Goal: Transaction & Acquisition: Purchase product/service

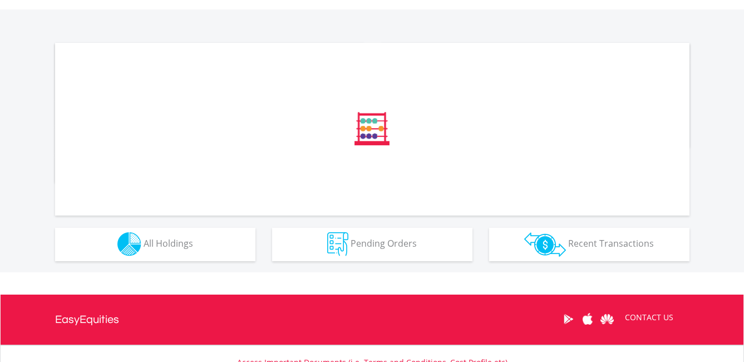
scroll to position [389, 0]
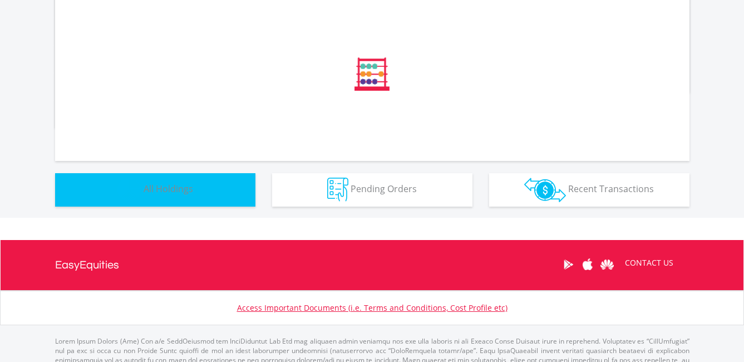
click at [192, 185] on span "All Holdings" at bounding box center [169, 188] width 50 height 12
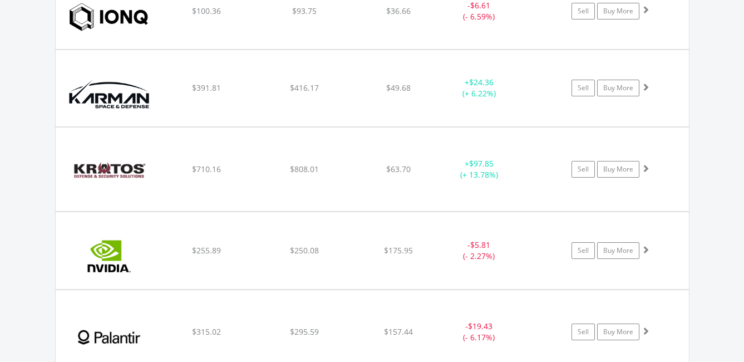
scroll to position [1388, 0]
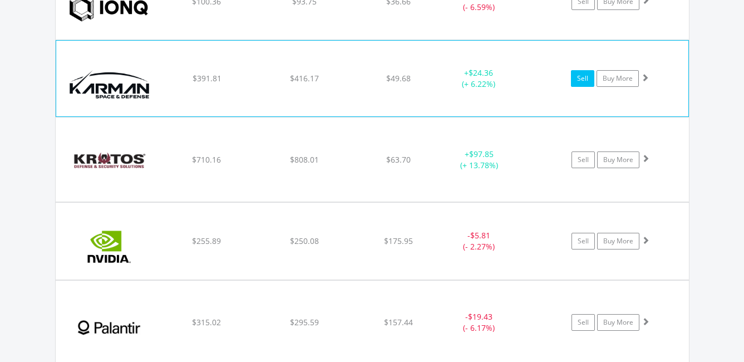
click at [583, 77] on link "Sell" at bounding box center [582, 78] width 23 height 17
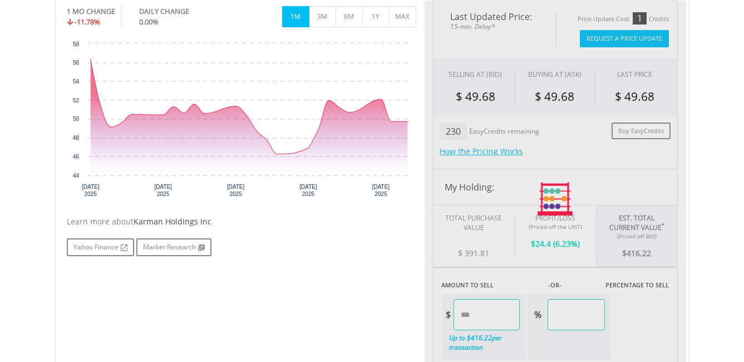
scroll to position [501, 0]
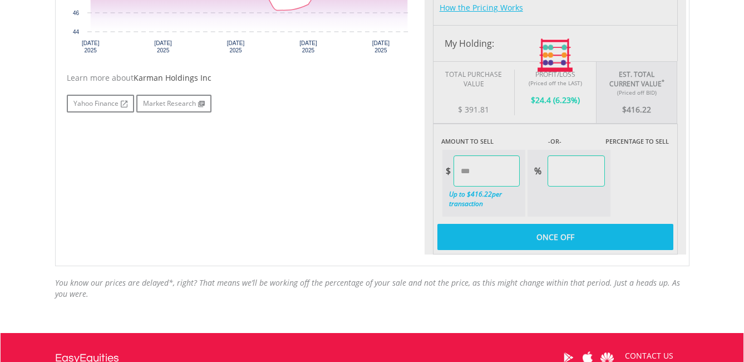
type input "******"
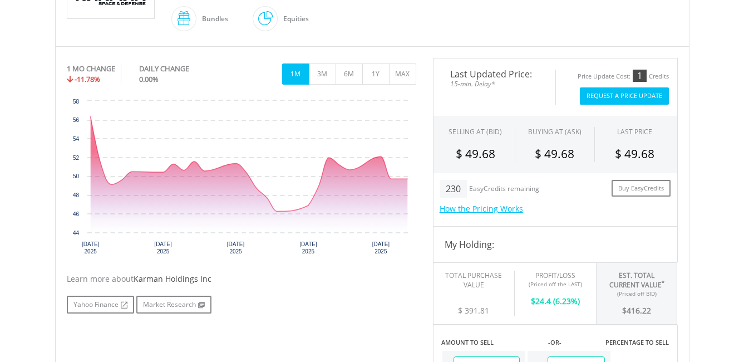
scroll to position [222, 0]
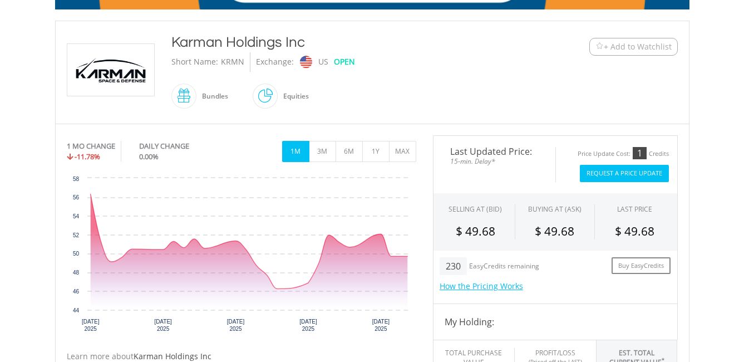
click at [632, 172] on button "Request A Price Update" at bounding box center [624, 173] width 89 height 17
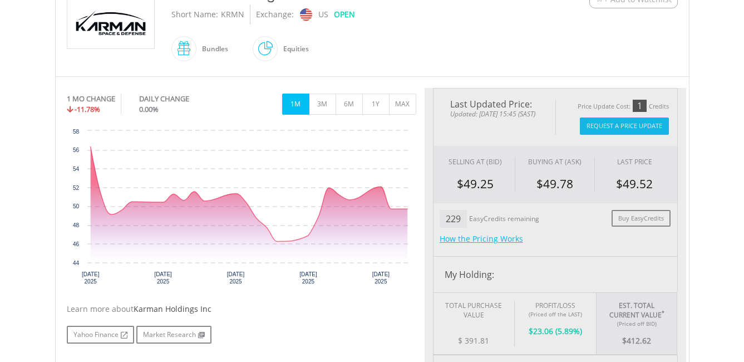
type input "******"
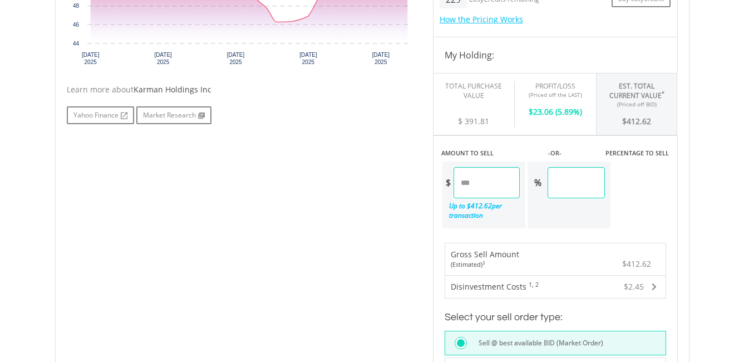
scroll to position [612, 0]
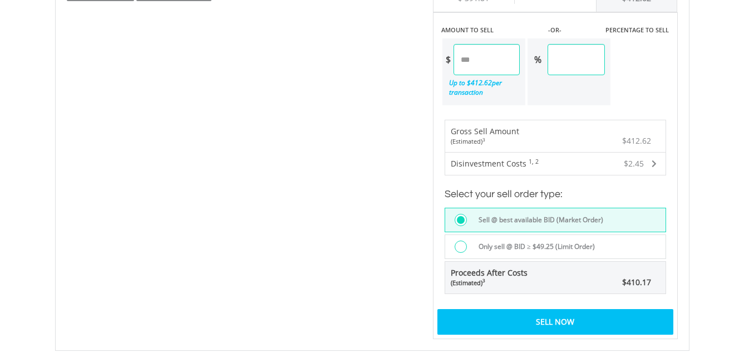
click at [568, 320] on div "Sell Now" at bounding box center [555, 322] width 236 height 26
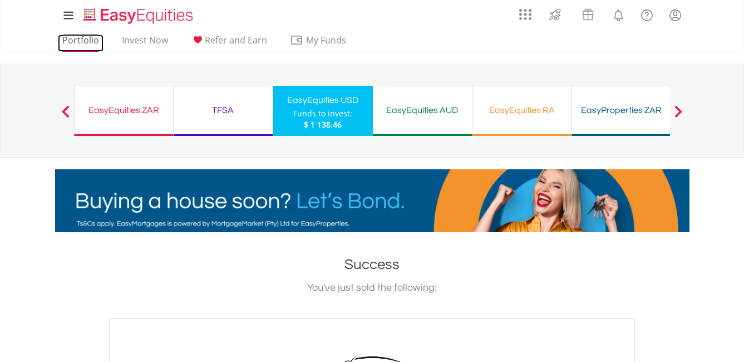
click at [86, 43] on link "Portfolio" at bounding box center [81, 42] width 46 height 17
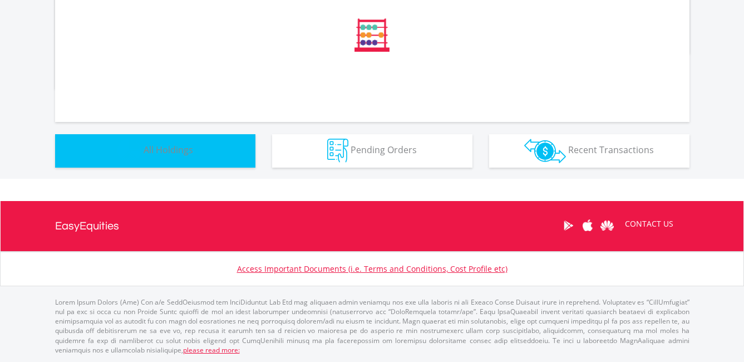
scroll to position [602, 0]
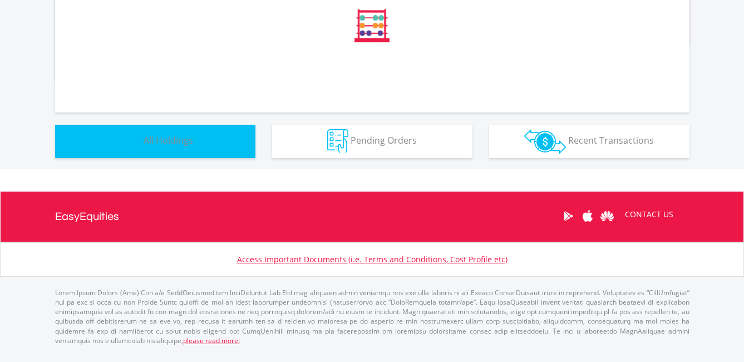
click at [188, 146] on span "All Holdings" at bounding box center [169, 140] width 50 height 12
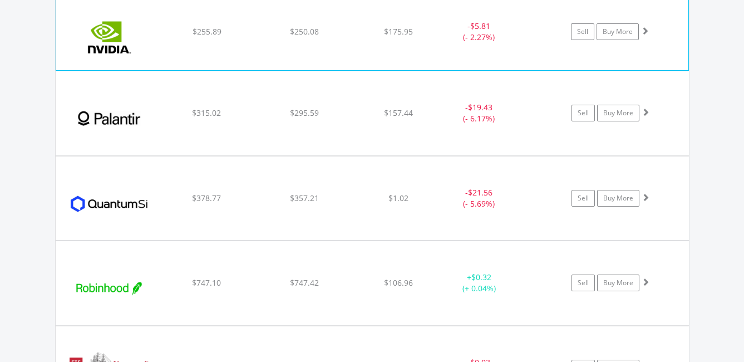
scroll to position [1526, 0]
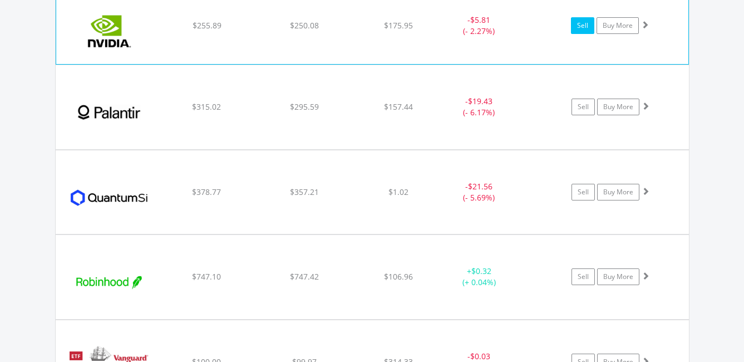
click at [586, 24] on link "Sell" at bounding box center [582, 25] width 23 height 17
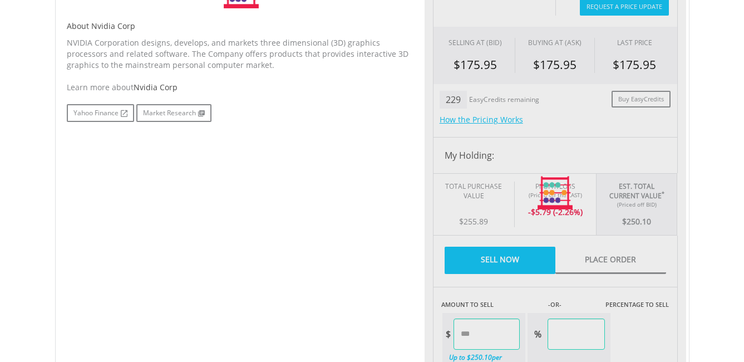
type input "******"
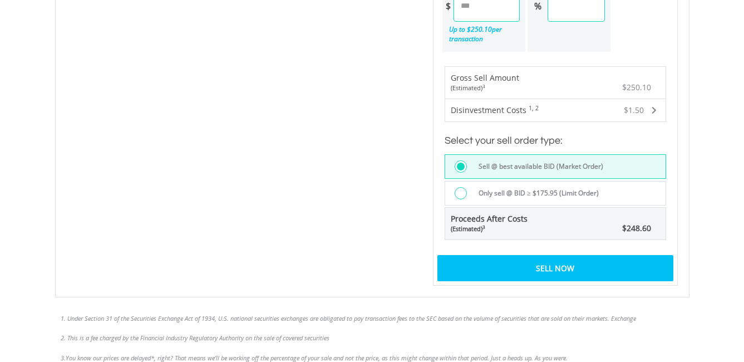
scroll to position [733, 0]
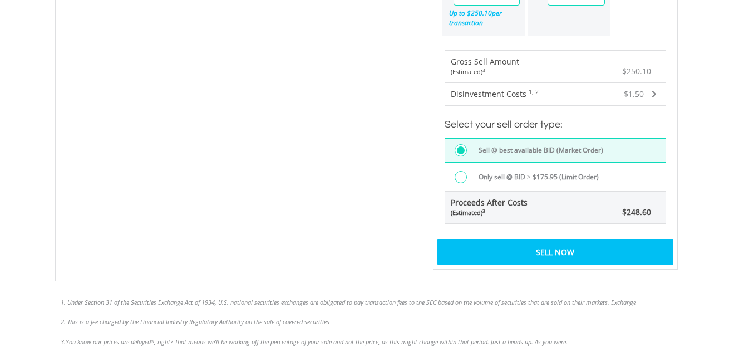
click at [530, 253] on div "Sell Now" at bounding box center [555, 252] width 236 height 26
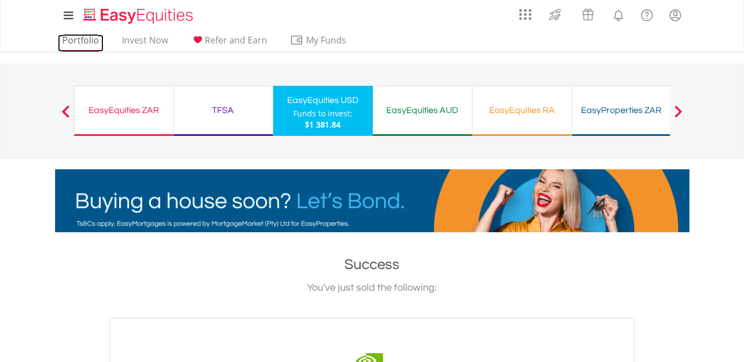
click at [83, 39] on link "Portfolio" at bounding box center [81, 42] width 46 height 17
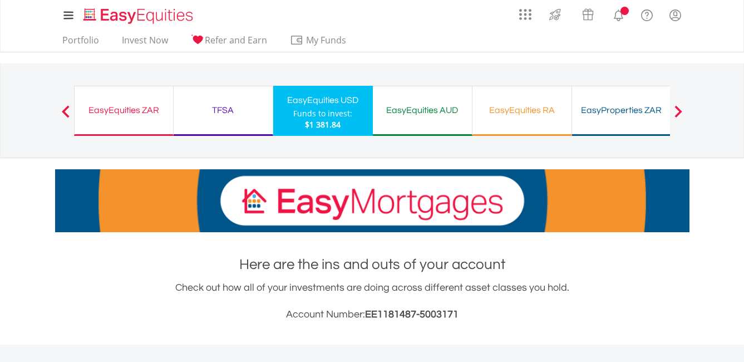
scroll to position [428, 0]
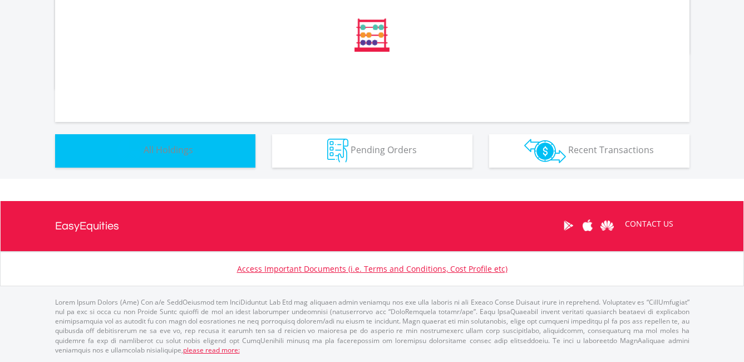
click at [181, 142] on button "Holdings All Holdings" at bounding box center [155, 150] width 200 height 33
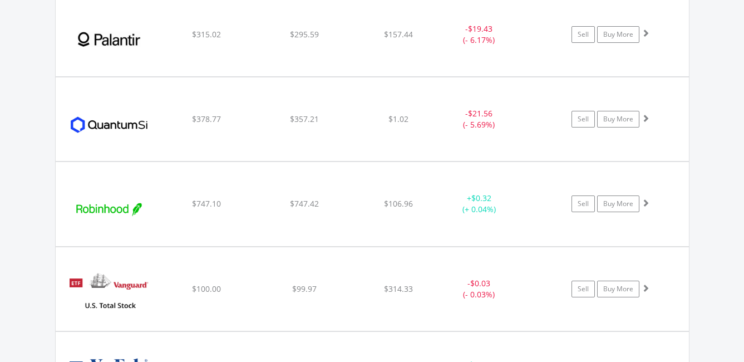
scroll to position [1526, 0]
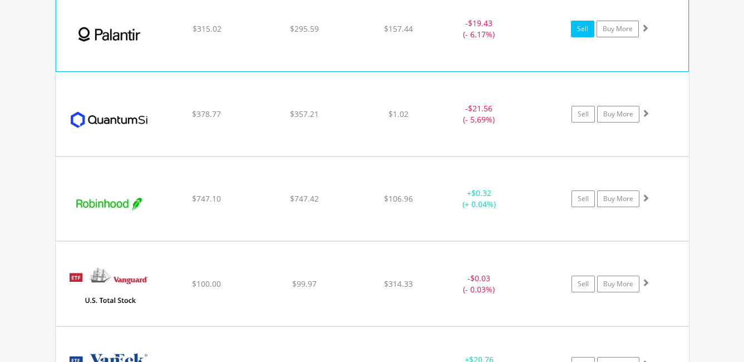
click at [576, 27] on link "Sell" at bounding box center [582, 29] width 23 height 17
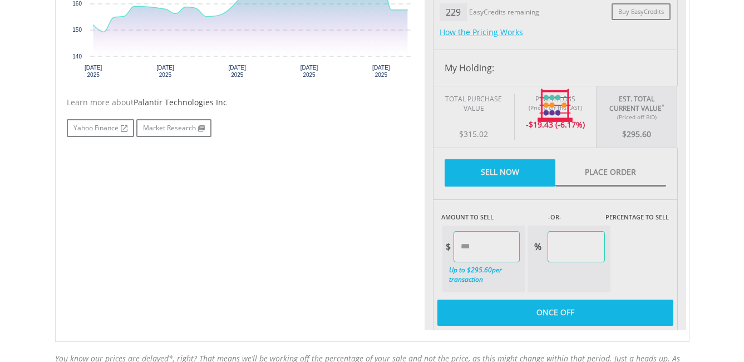
scroll to position [501, 0]
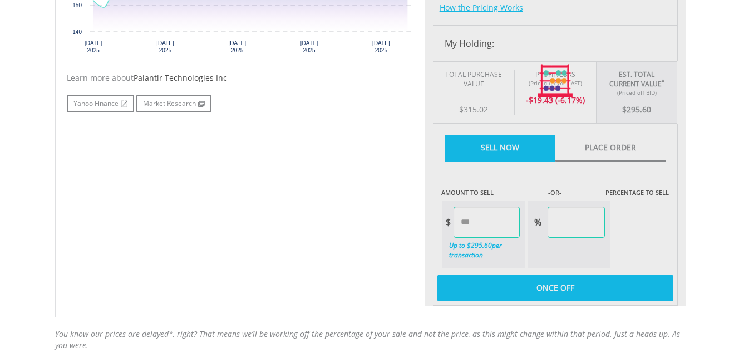
type input "******"
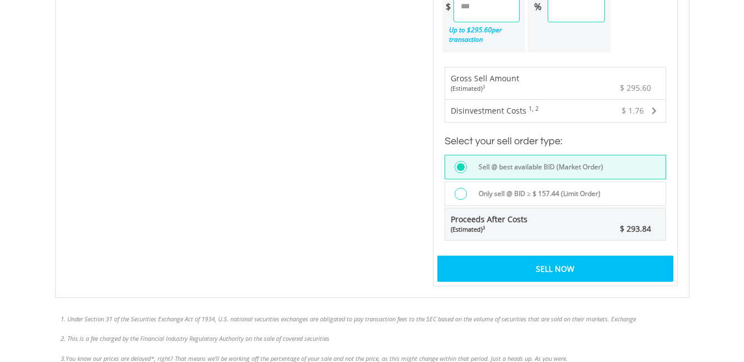
scroll to position [723, 0]
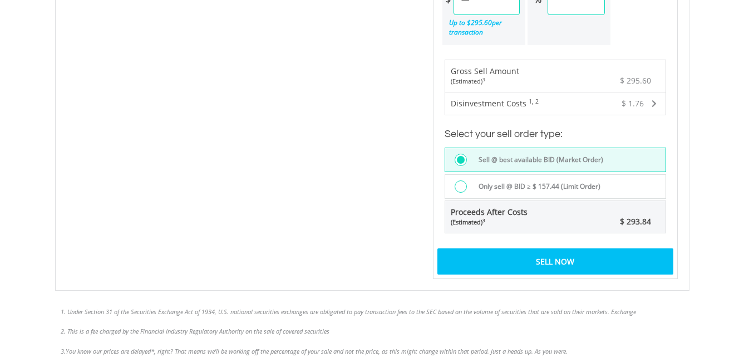
click at [540, 265] on div "Sell Now" at bounding box center [555, 261] width 236 height 26
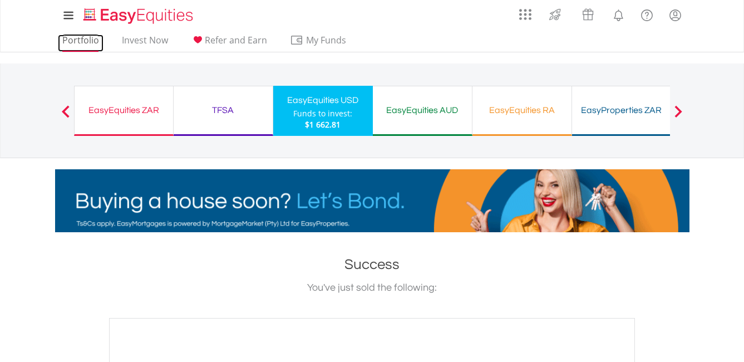
click at [74, 38] on link "Portfolio" at bounding box center [81, 42] width 46 height 17
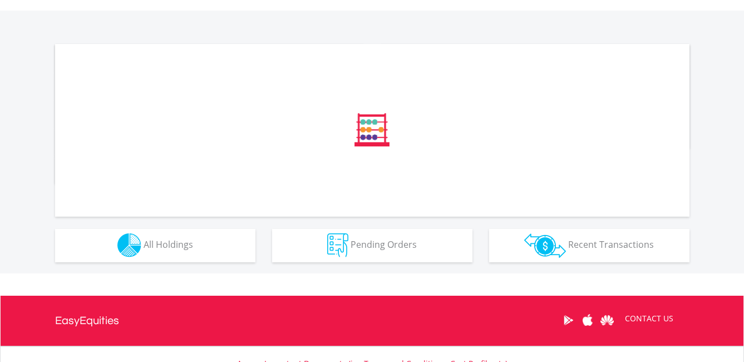
scroll to position [334, 0]
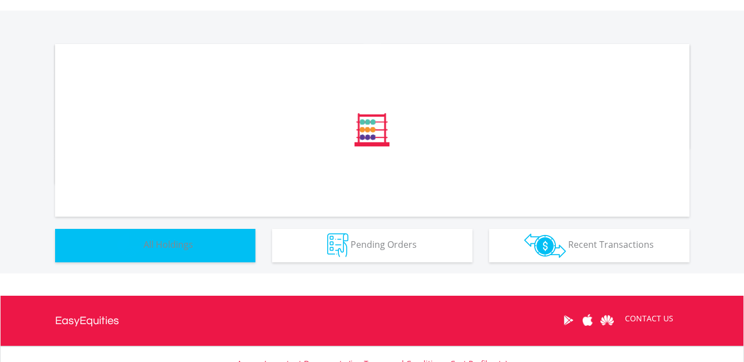
click at [199, 242] on button "Holdings All Holdings" at bounding box center [155, 245] width 200 height 33
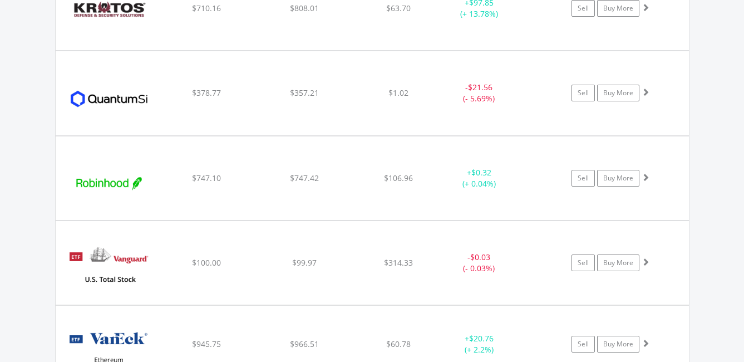
scroll to position [1470, 0]
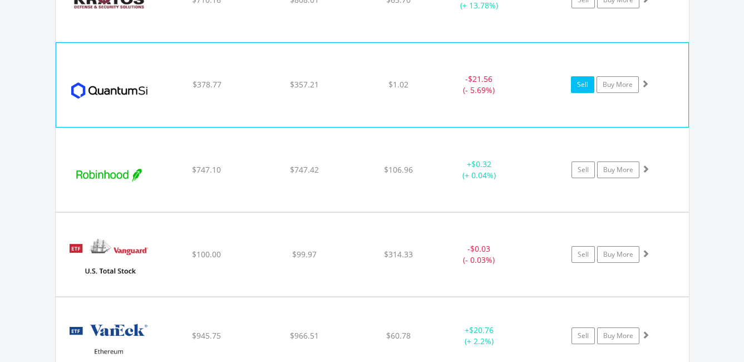
click at [585, 86] on link "Sell" at bounding box center [582, 84] width 23 height 17
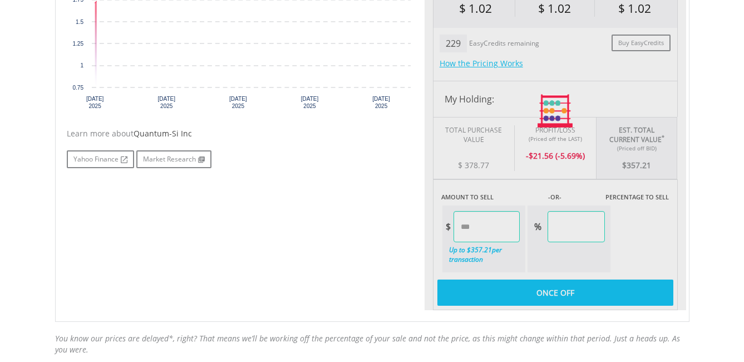
scroll to position [603, 0]
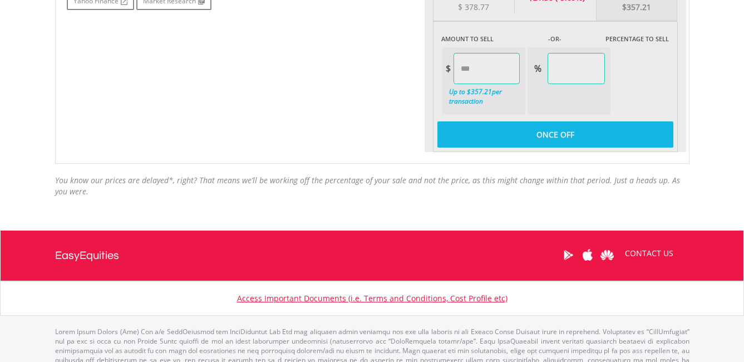
type input "******"
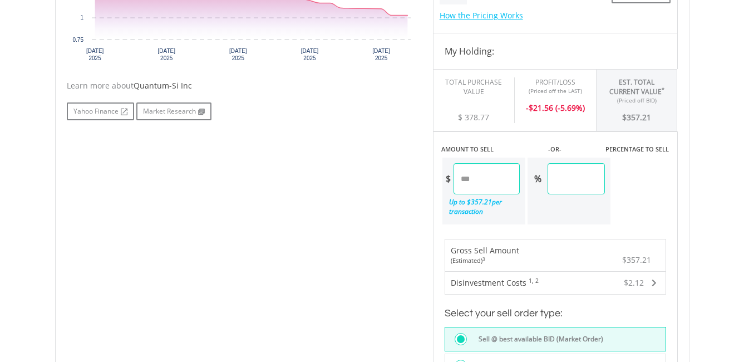
scroll to position [492, 0]
drag, startPoint x: 489, startPoint y: 179, endPoint x: 456, endPoint y: 186, distance: 33.5
click at [456, 186] on input "******" at bounding box center [486, 179] width 66 height 31
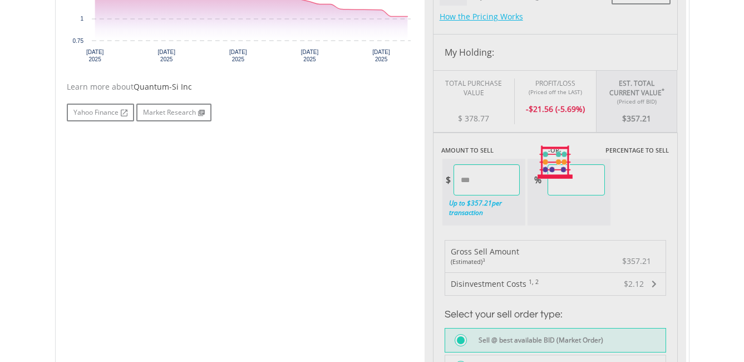
click at [722, 152] on body "My Investments Invest Now New Listings Sell My Recurring Investments Pending Or…" at bounding box center [372, 129] width 744 height 1242
type input "******"
type input "*****"
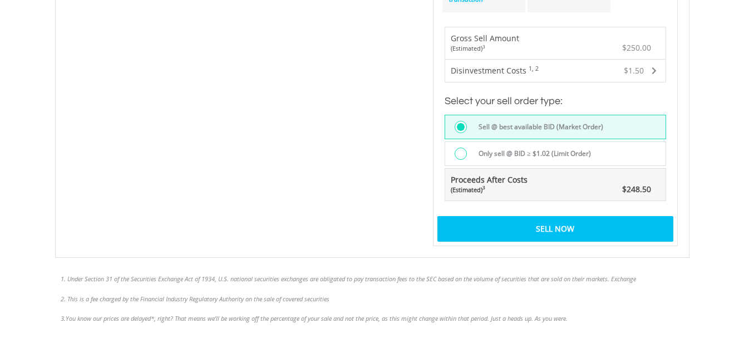
scroll to position [714, 0]
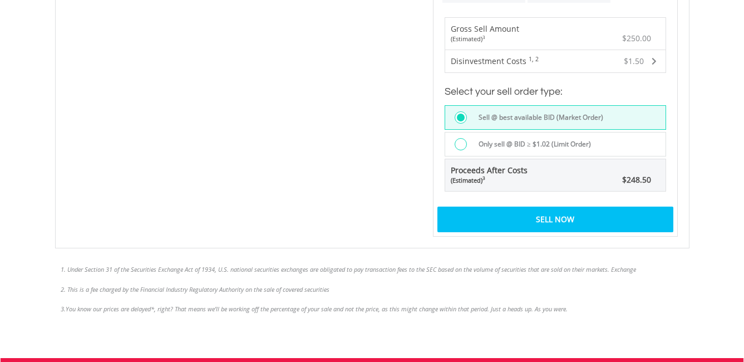
click at [581, 219] on div "Sell Now" at bounding box center [555, 219] width 236 height 26
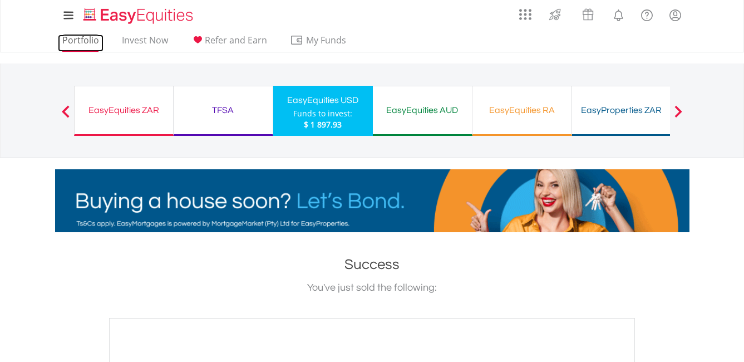
click at [78, 42] on link "Portfolio" at bounding box center [81, 42] width 46 height 17
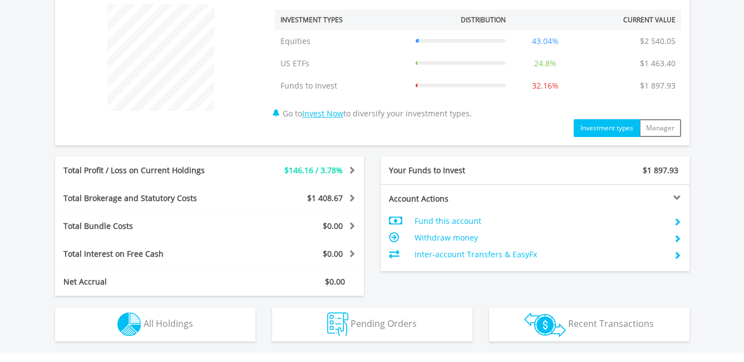
scroll to position [602, 0]
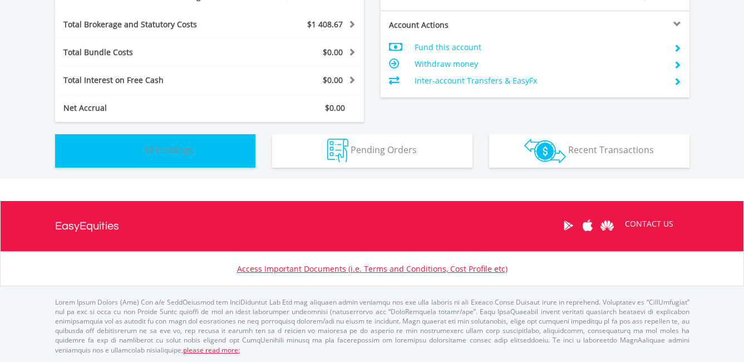
click at [225, 159] on button "Holdings All Holdings" at bounding box center [155, 150] width 200 height 33
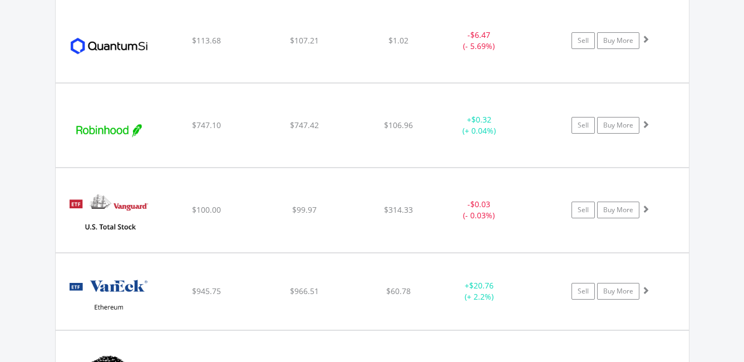
scroll to position [1526, 0]
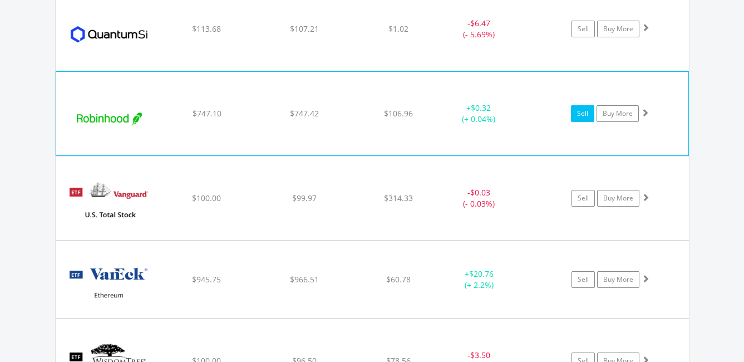
click at [577, 113] on link "Sell" at bounding box center [582, 113] width 23 height 17
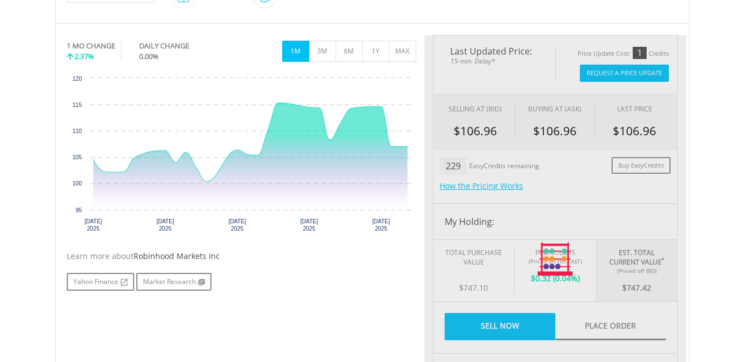
scroll to position [389, 0]
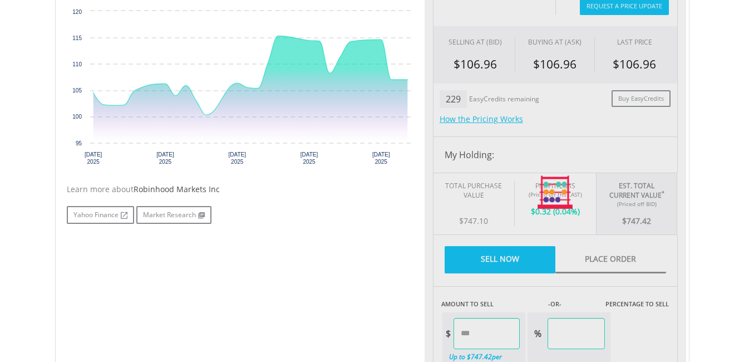
type input "******"
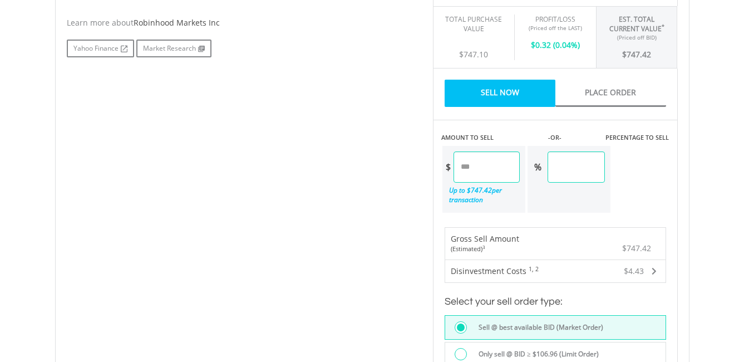
scroll to position [556, 0]
drag, startPoint x: 493, startPoint y: 165, endPoint x: 445, endPoint y: 166, distance: 48.4
click at [445, 166] on div "$ ******" at bounding box center [480, 166] width 77 height 31
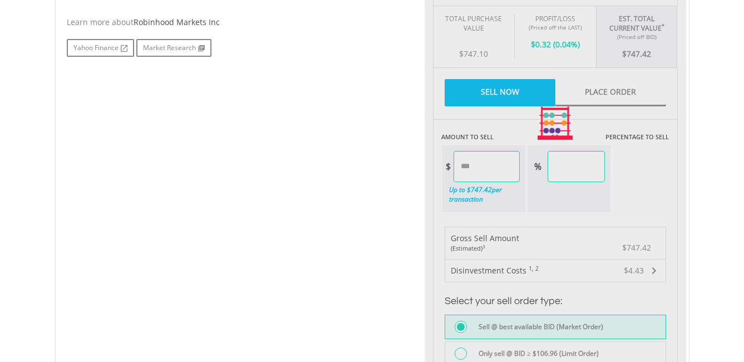
click at [723, 160] on body "My Investments Invest Now New Listings Sell My Recurring Investments Pending Or…" at bounding box center [372, 90] width 744 height 1293
type input "******"
type input "*****"
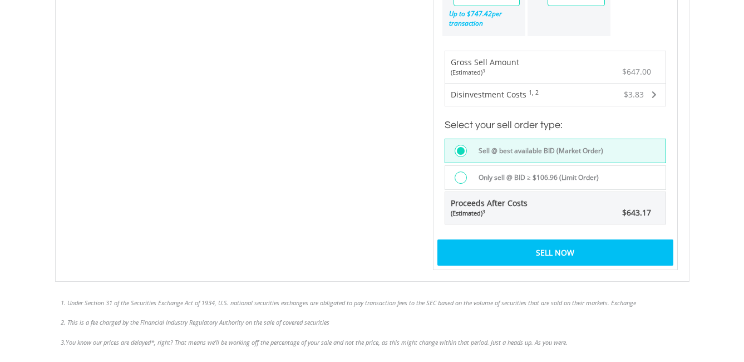
scroll to position [779, 0]
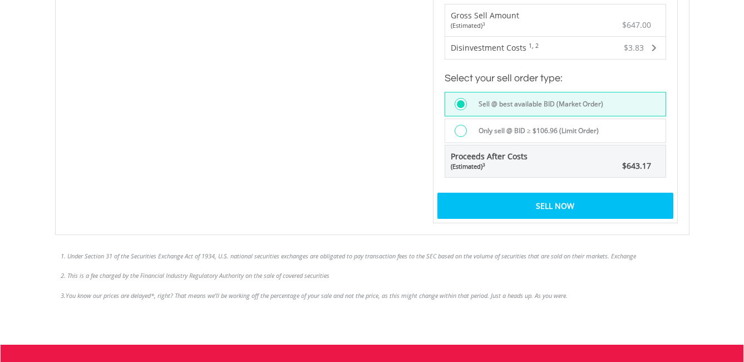
click at [562, 207] on div "Sell Now" at bounding box center [555, 205] width 236 height 26
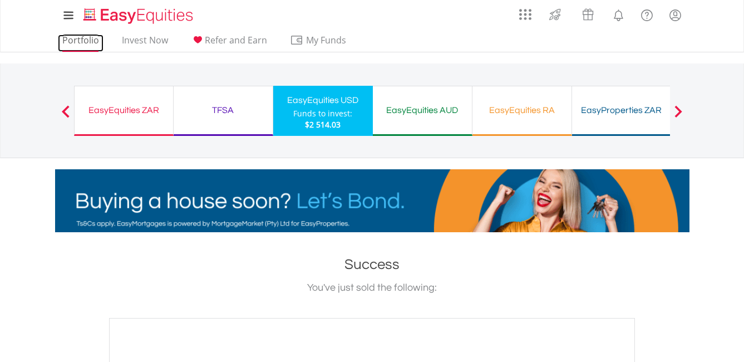
click at [85, 40] on link "Portfolio" at bounding box center [81, 42] width 46 height 17
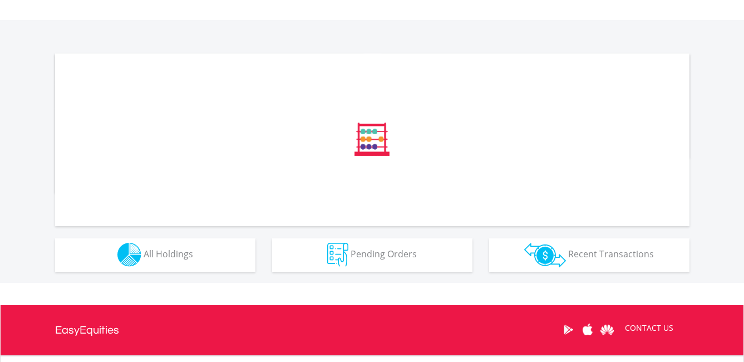
scroll to position [428, 0]
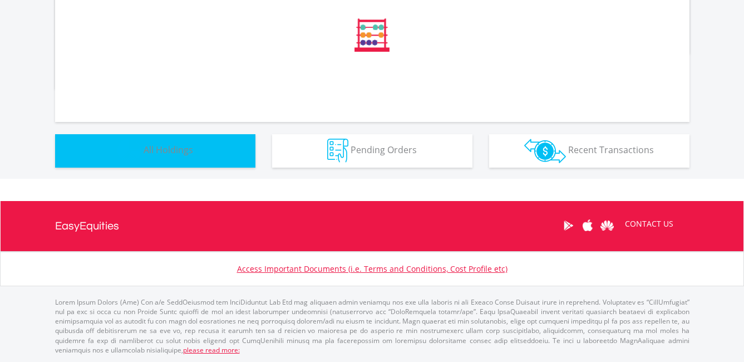
click at [186, 142] on button "Holdings All Holdings" at bounding box center [155, 150] width 200 height 33
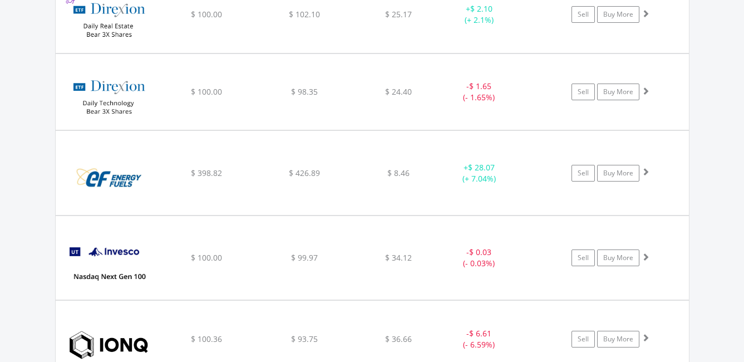
scroll to position [1025, 0]
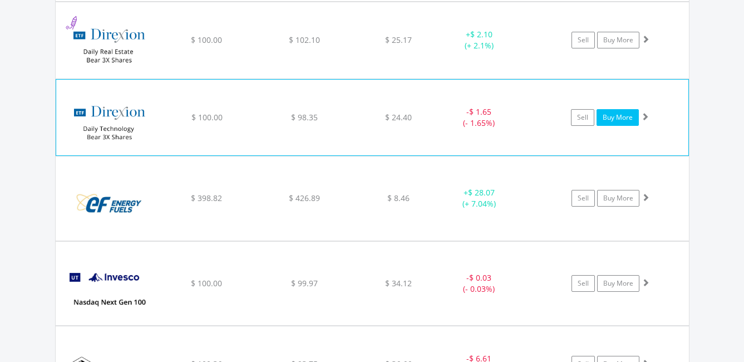
click at [619, 117] on link "Buy More" at bounding box center [617, 117] width 42 height 17
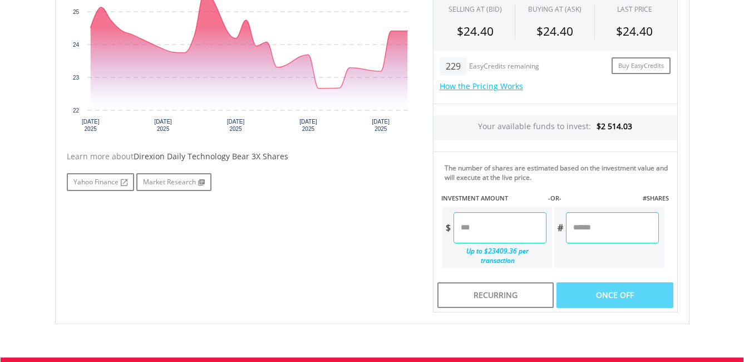
scroll to position [445, 0]
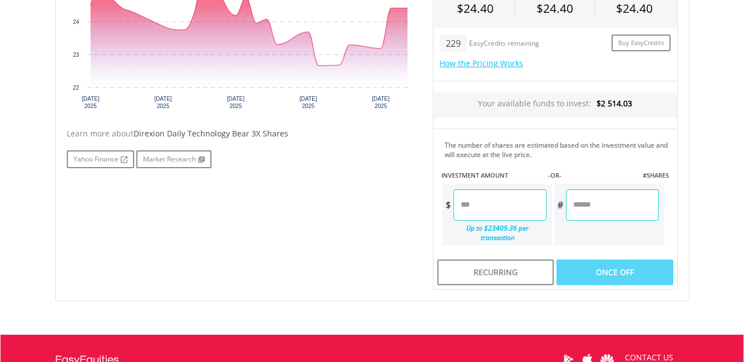
click at [507, 206] on input "number" at bounding box center [499, 204] width 93 height 31
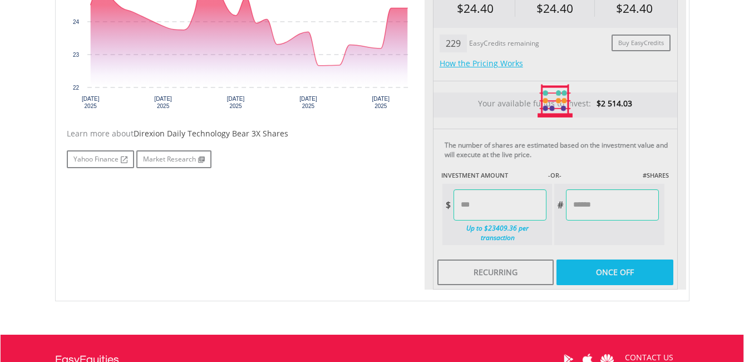
click at [699, 195] on body "My Investments Invest Now New Listings Sell My Recurring Investments Pending Or…" at bounding box center [372, 29] width 744 height 949
type input "*******"
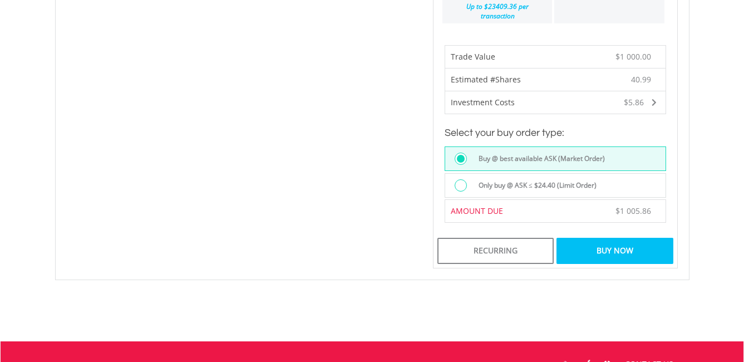
scroll to position [667, 0]
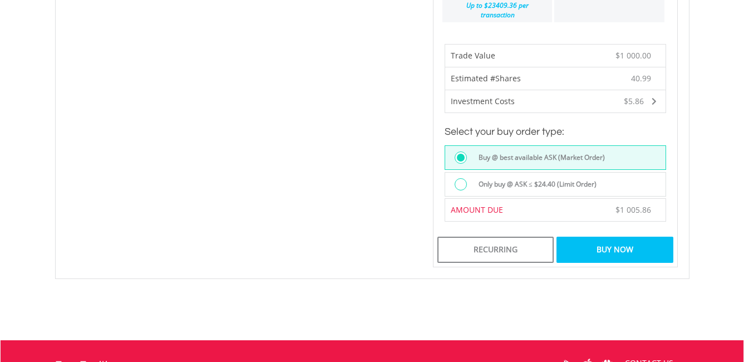
click at [599, 243] on div "Buy Now" at bounding box center [614, 249] width 116 height 26
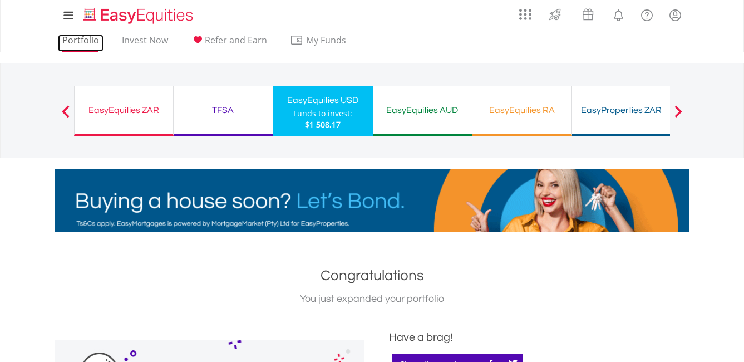
click at [77, 38] on link "Portfolio" at bounding box center [81, 42] width 46 height 17
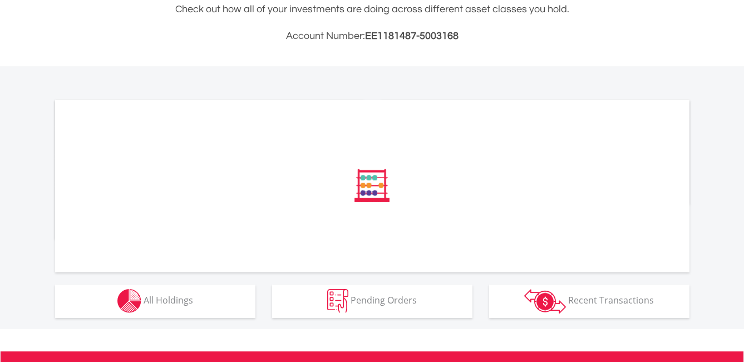
scroll to position [278, 0]
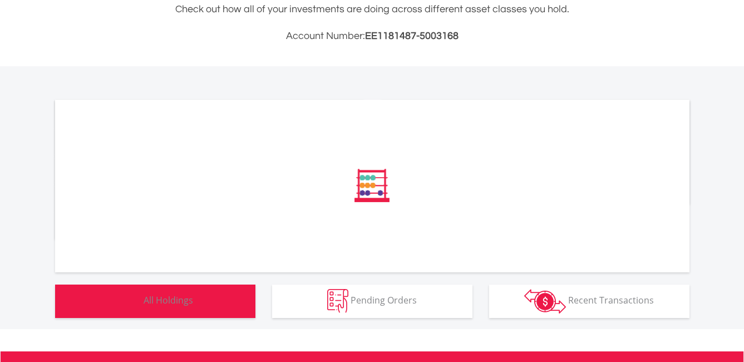
click at [192, 304] on span "All Holdings" at bounding box center [169, 300] width 50 height 12
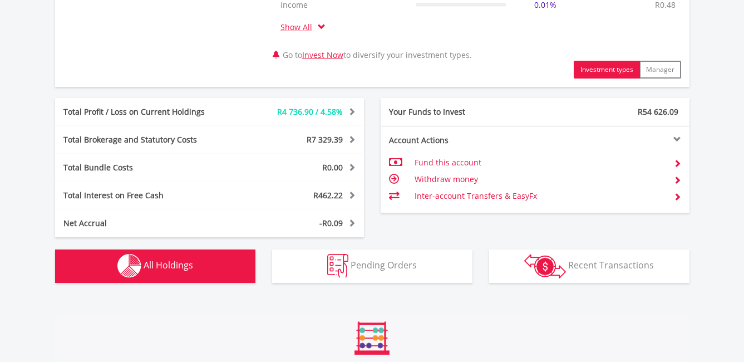
scroll to position [612, 0]
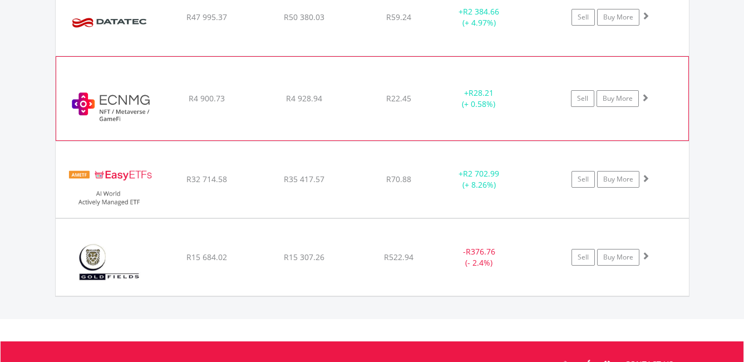
scroll to position [1036, 0]
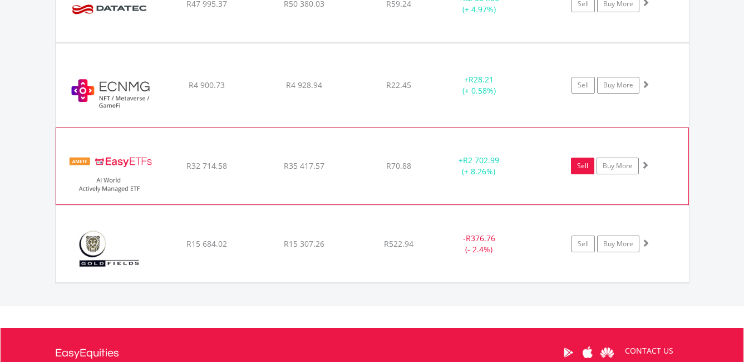
click at [581, 164] on link "Sell" at bounding box center [582, 165] width 23 height 17
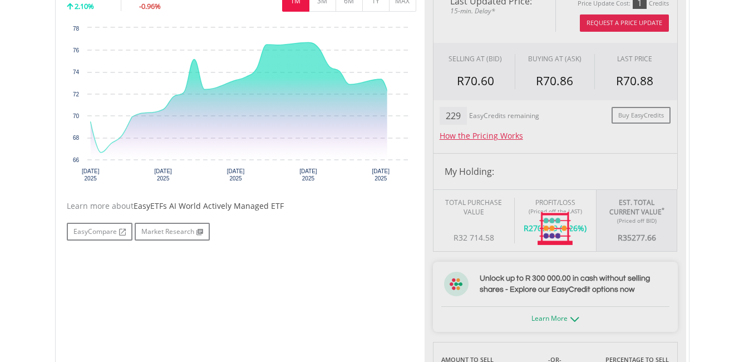
scroll to position [445, 0]
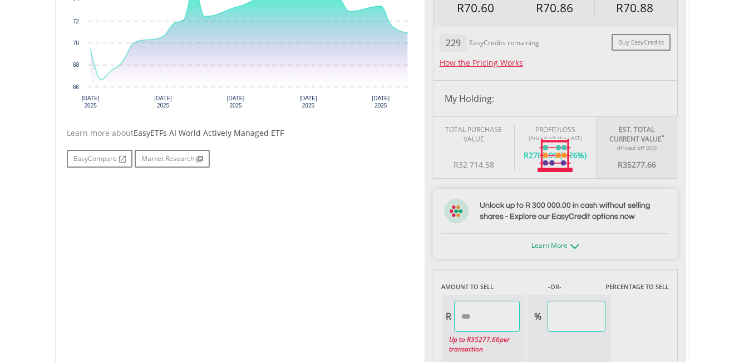
type input "********"
type input "******"
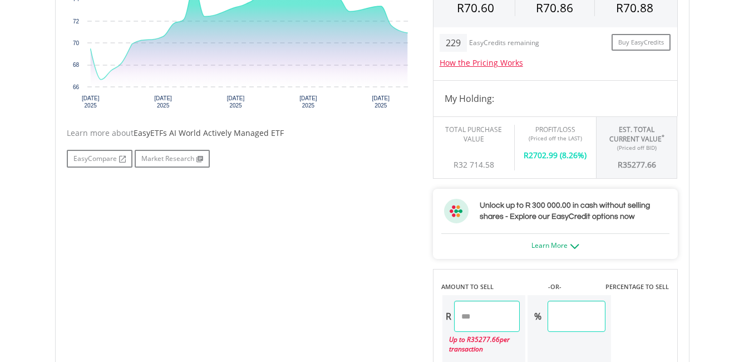
scroll to position [556, 0]
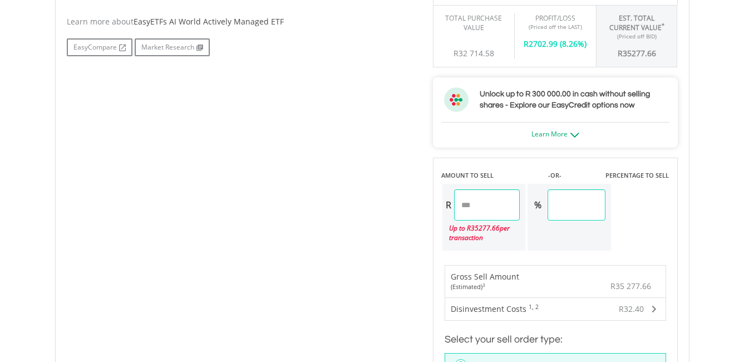
drag, startPoint x: 502, startPoint y: 205, endPoint x: 456, endPoint y: 208, distance: 45.7
click at [456, 208] on input "********" at bounding box center [487, 204] width 66 height 31
click at [708, 170] on body "My Investments Invest Now New Listings Sell My Recurring Investments Pending Or…" at bounding box center [372, 118] width 744 height 1349
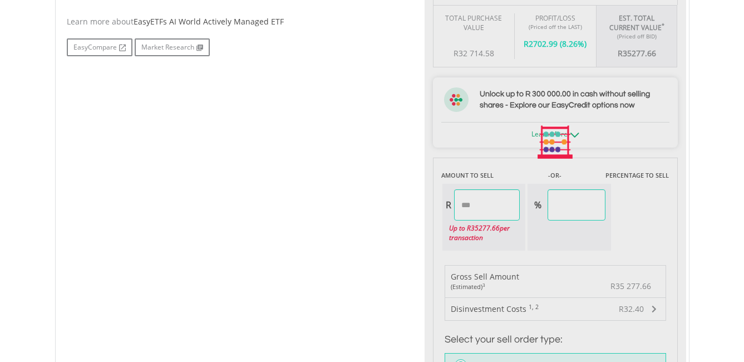
type input "********"
type input "*****"
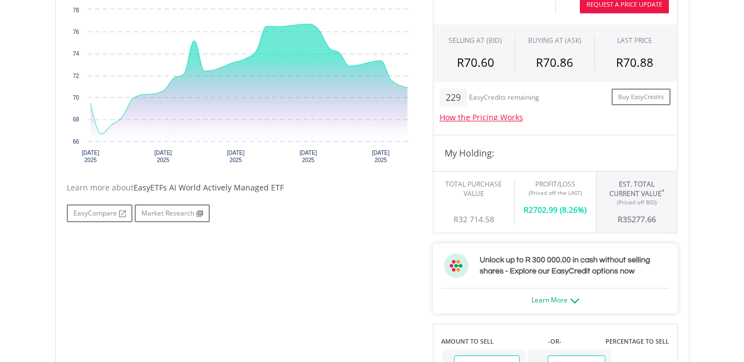
scroll to position [389, 0]
click at [635, 7] on button "Request A Price Update" at bounding box center [624, 5] width 89 height 17
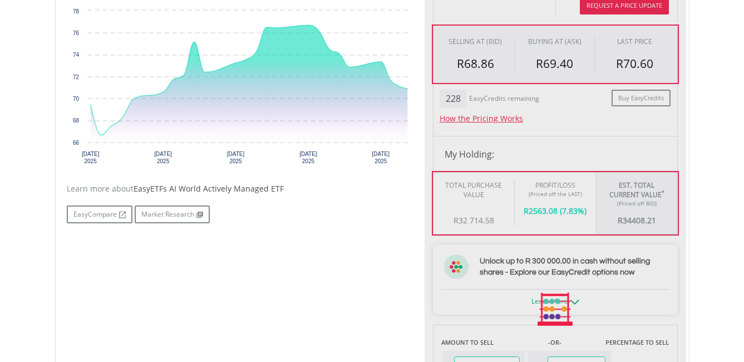
type input "********"
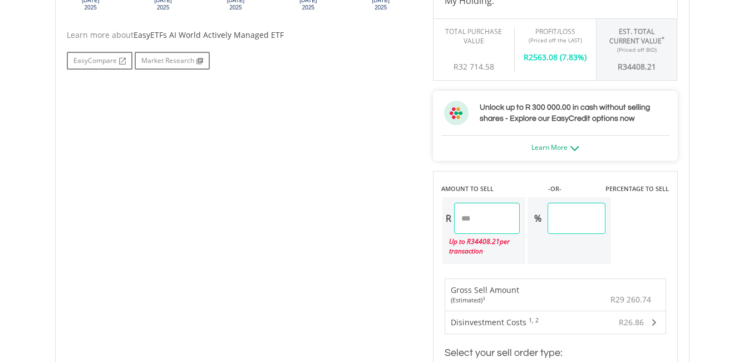
scroll to position [779, 0]
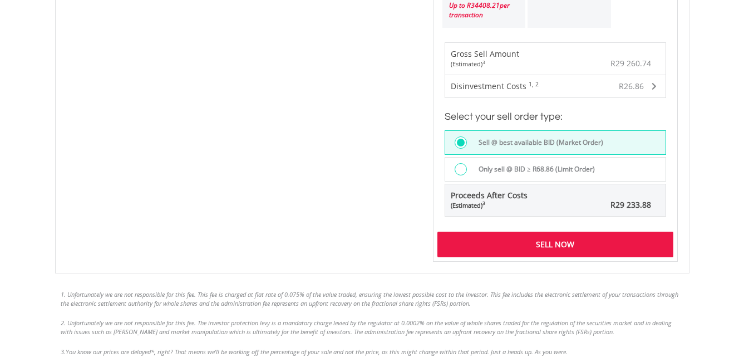
click at [551, 245] on div "Sell Now" at bounding box center [555, 244] width 236 height 26
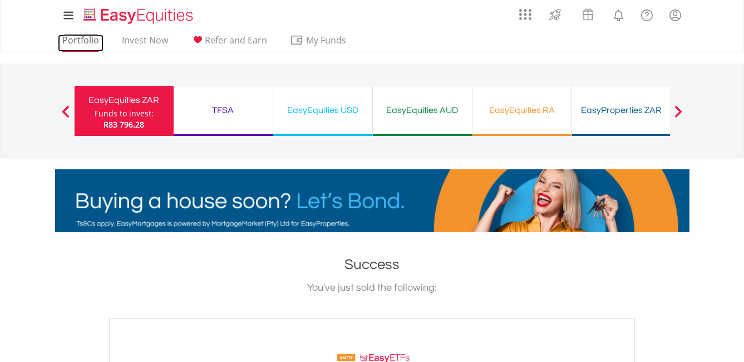
click at [75, 41] on link "Portfolio" at bounding box center [81, 42] width 46 height 17
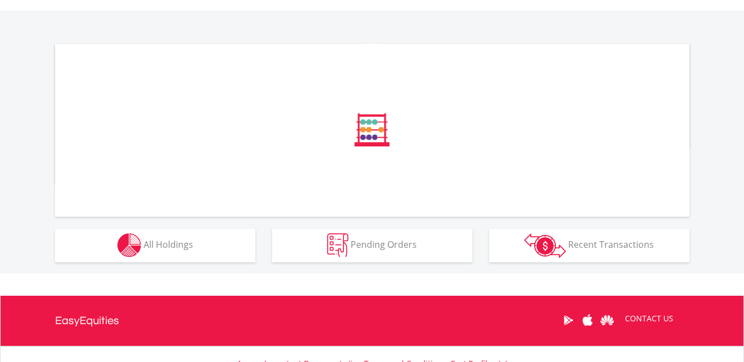
scroll to position [334, 0]
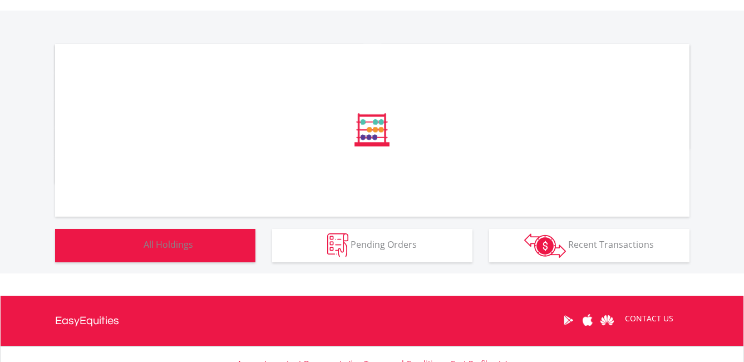
click at [154, 242] on span "All Holdings" at bounding box center [169, 244] width 50 height 12
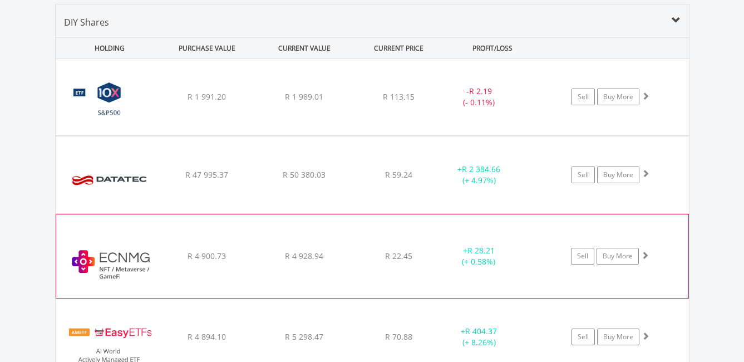
scroll to position [869, 0]
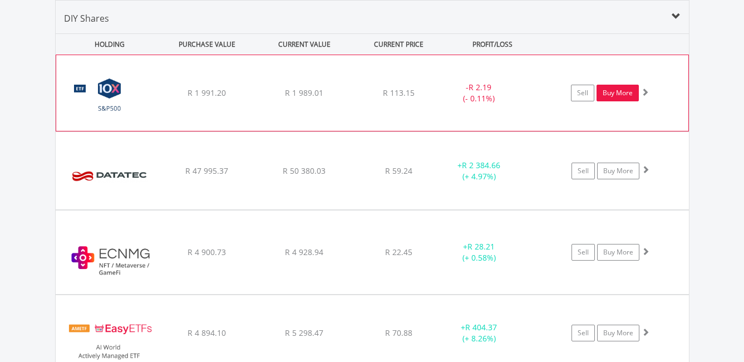
click at [620, 93] on link "Buy More" at bounding box center [617, 93] width 42 height 17
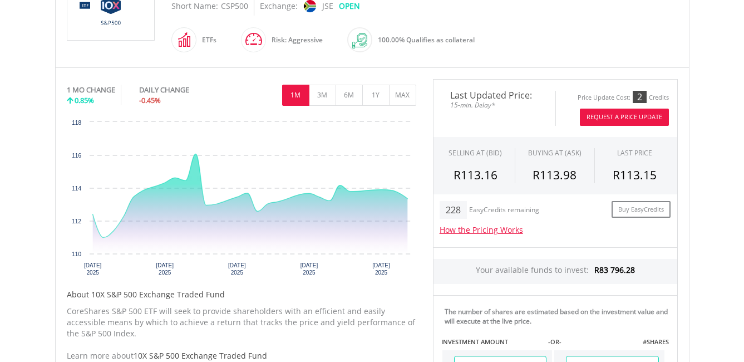
scroll to position [278, 0]
click at [635, 116] on button "Request A Price Update" at bounding box center [624, 116] width 89 height 17
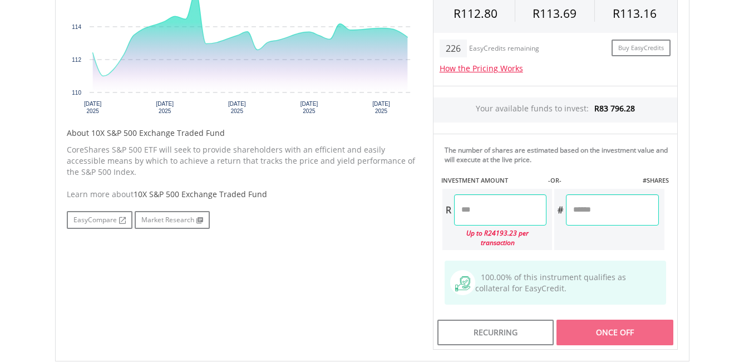
scroll to position [445, 0]
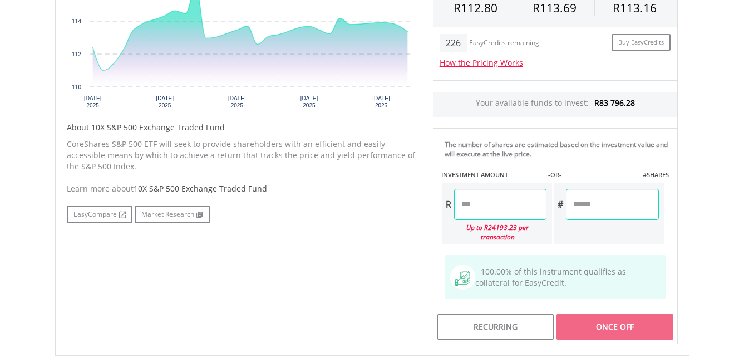
click at [500, 210] on input "number" at bounding box center [500, 204] width 92 height 31
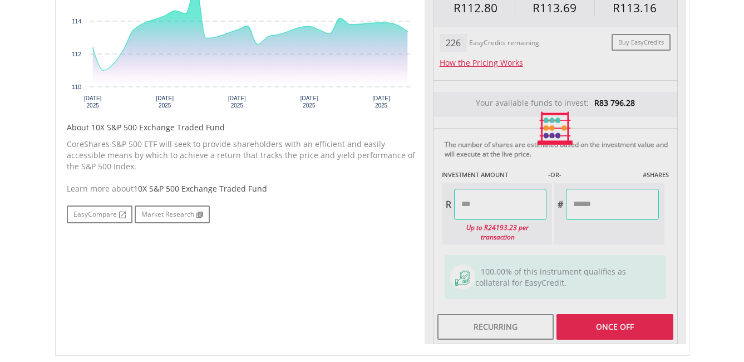
type input "******"
click at [716, 150] on body "My Investments Invest Now New Listings Sell My Recurring Investments Pending Or…" at bounding box center [372, 57] width 744 height 1004
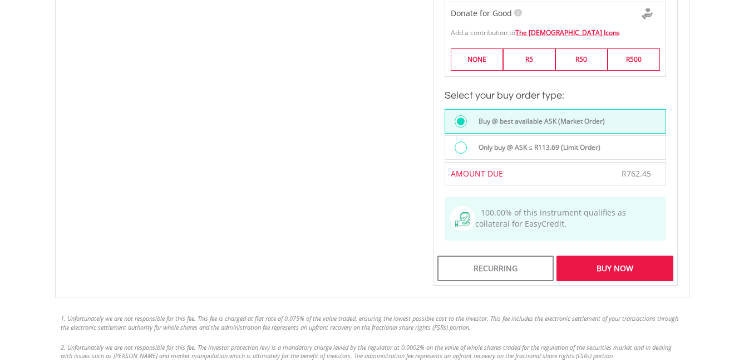
scroll to position [779, 0]
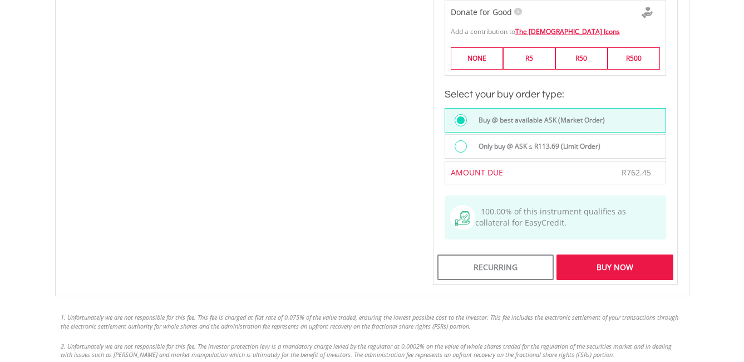
click at [631, 256] on div "Buy Now" at bounding box center [614, 267] width 116 height 26
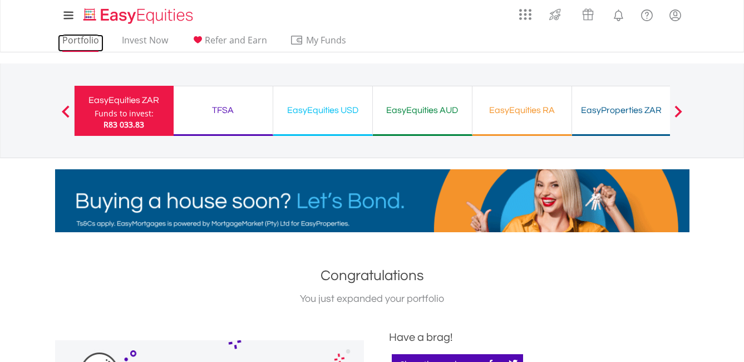
click at [82, 41] on link "Portfolio" at bounding box center [81, 42] width 46 height 17
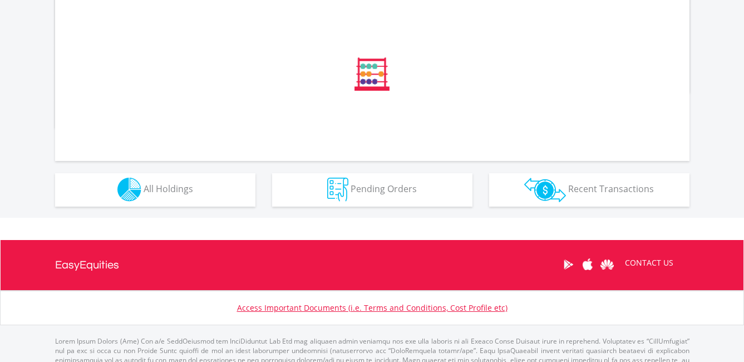
scroll to position [389, 0]
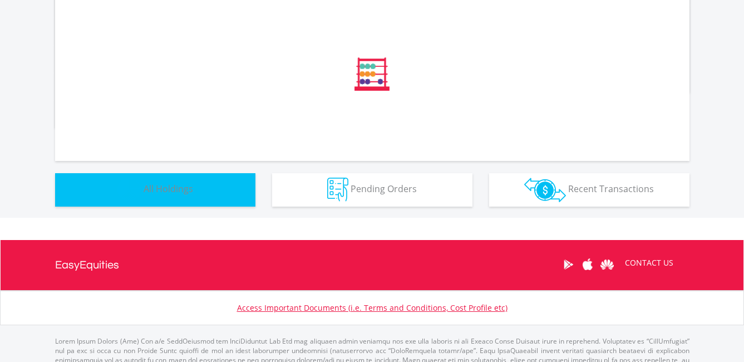
click at [191, 195] on span "All Holdings" at bounding box center [169, 188] width 50 height 12
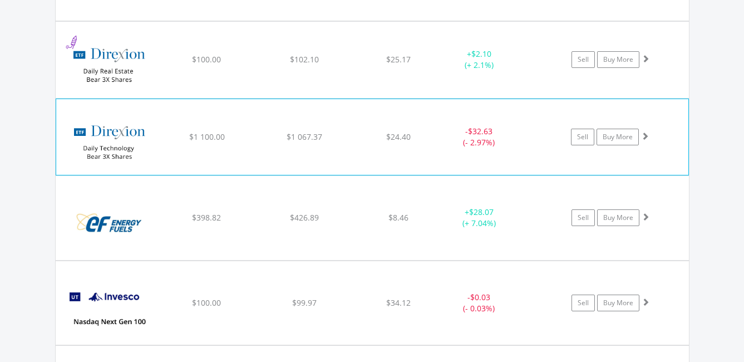
scroll to position [1025, 0]
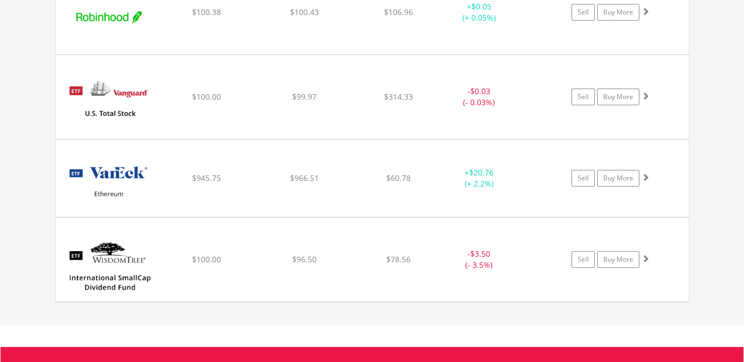
scroll to position [1637, 0]
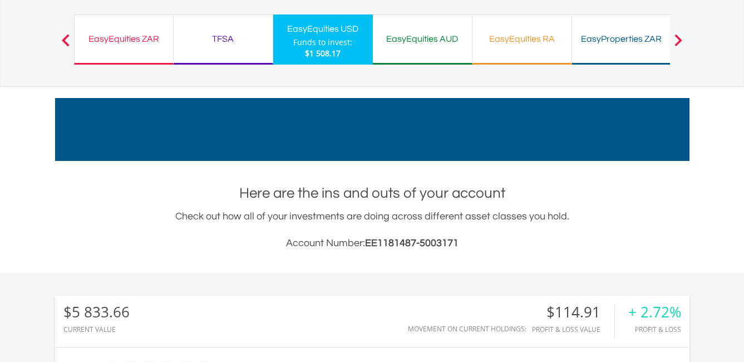
scroll to position [0, 0]
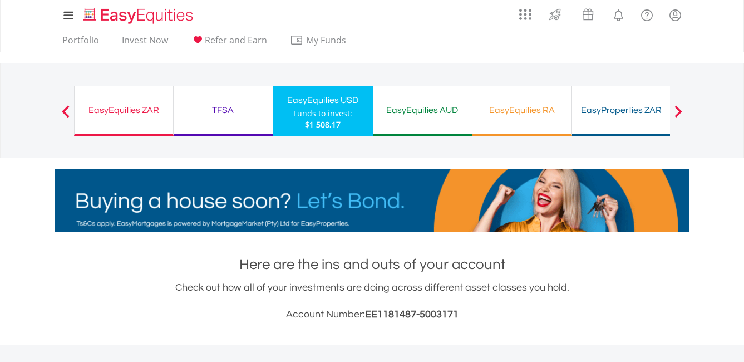
click at [231, 104] on div "TFSA" at bounding box center [223, 110] width 86 height 16
